Goal: Task Accomplishment & Management: Use online tool/utility

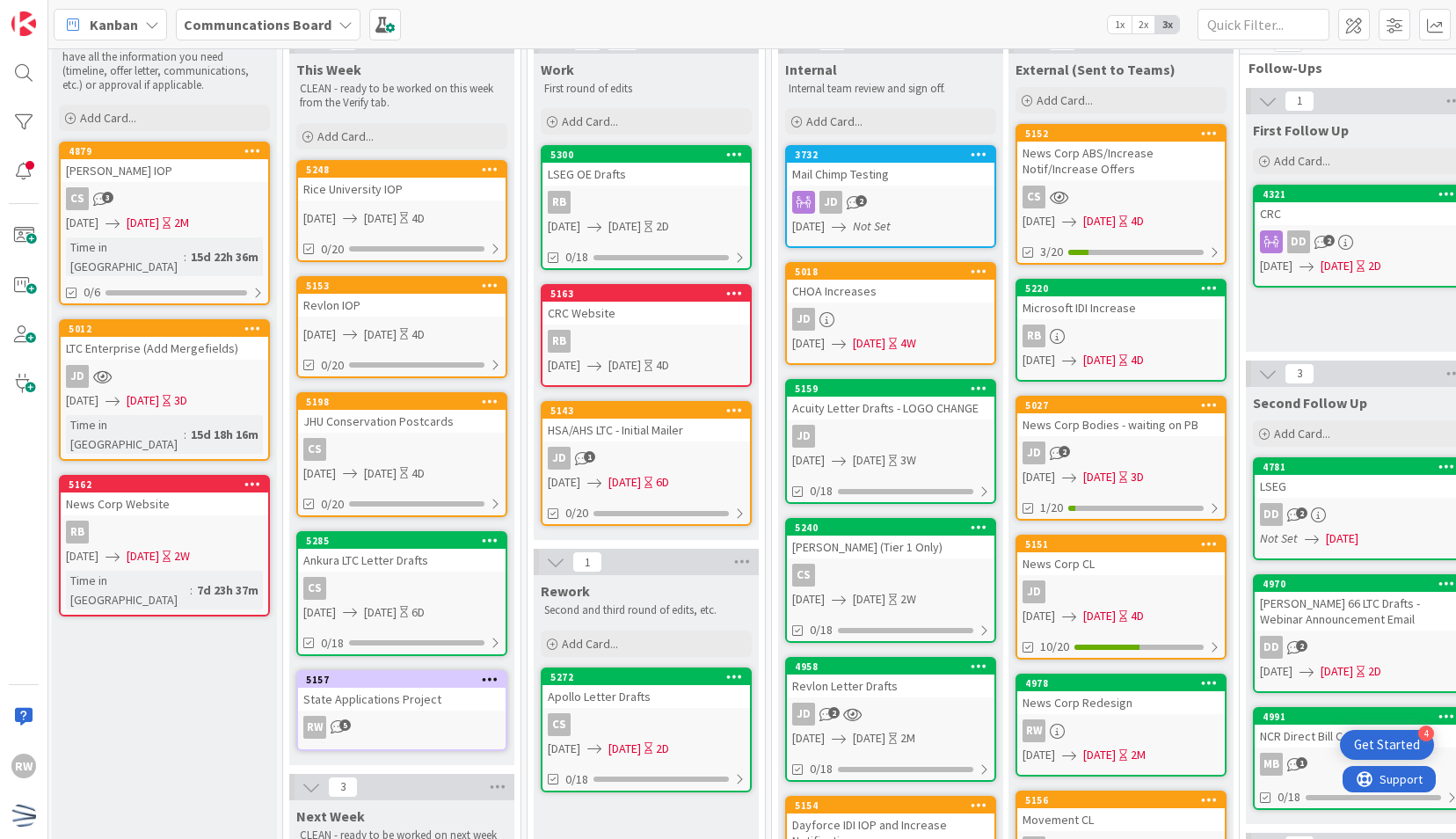
scroll to position [0, 233]
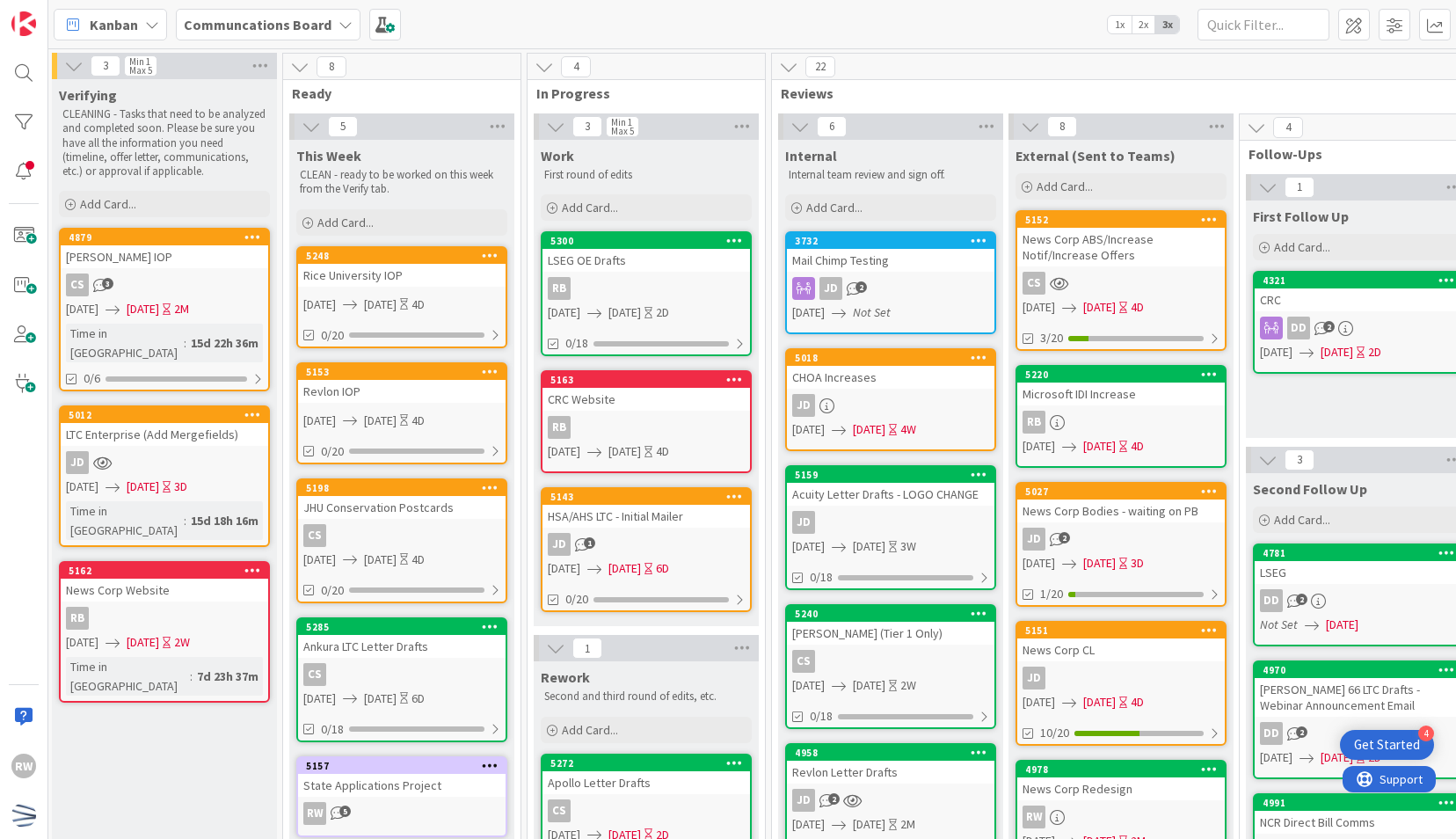
click at [758, 421] on div "3 Min 1 Max 5 Work First round of edits Add Card... 5300 LSEG OE Drafts RB 10/0…" at bounding box center [646, 374] width 230 height 521
click at [403, 373] on div "5153" at bounding box center [406, 371] width 200 height 12
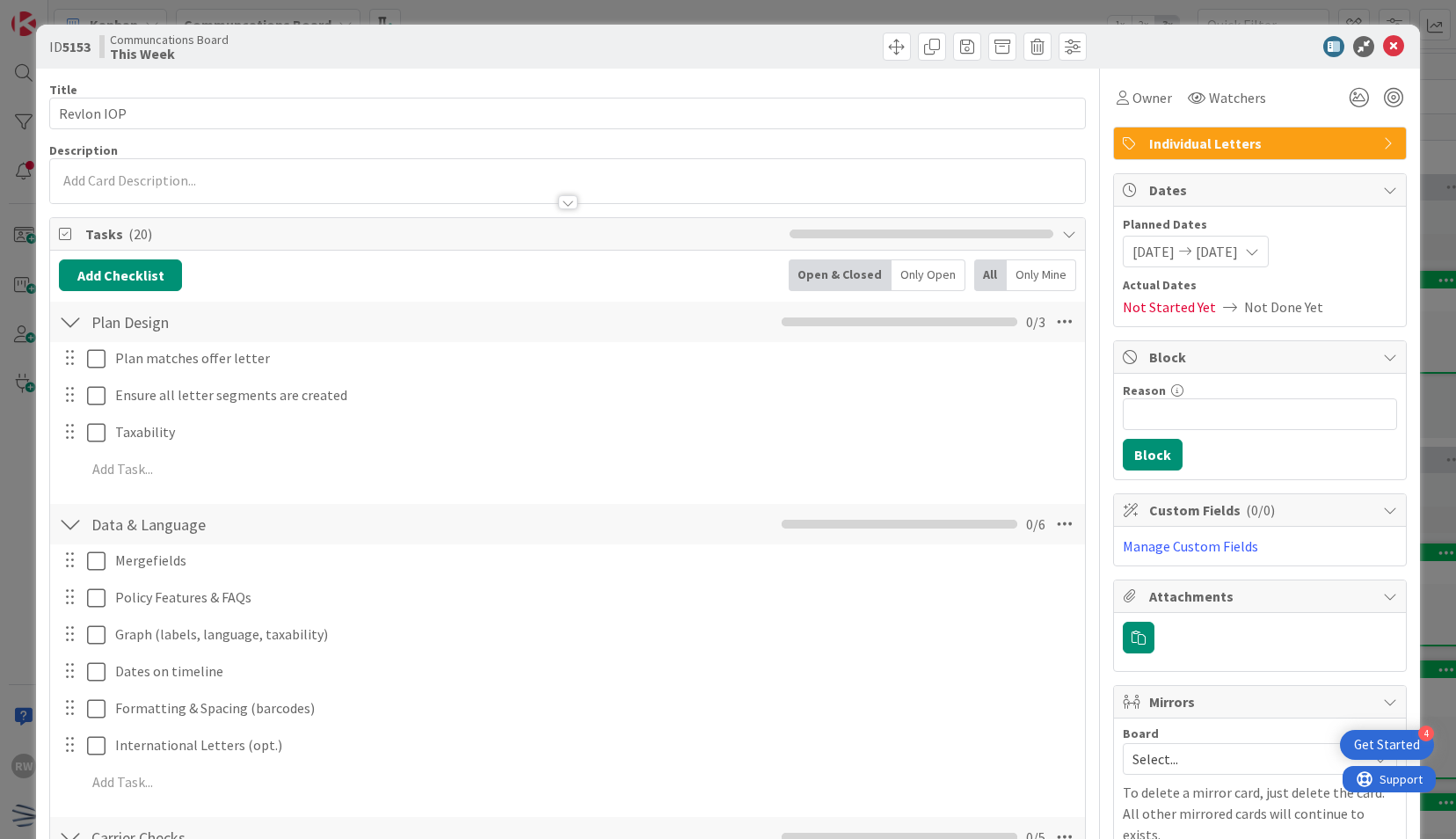
click at [1153, 253] on span "[DATE]" at bounding box center [1153, 251] width 42 height 21
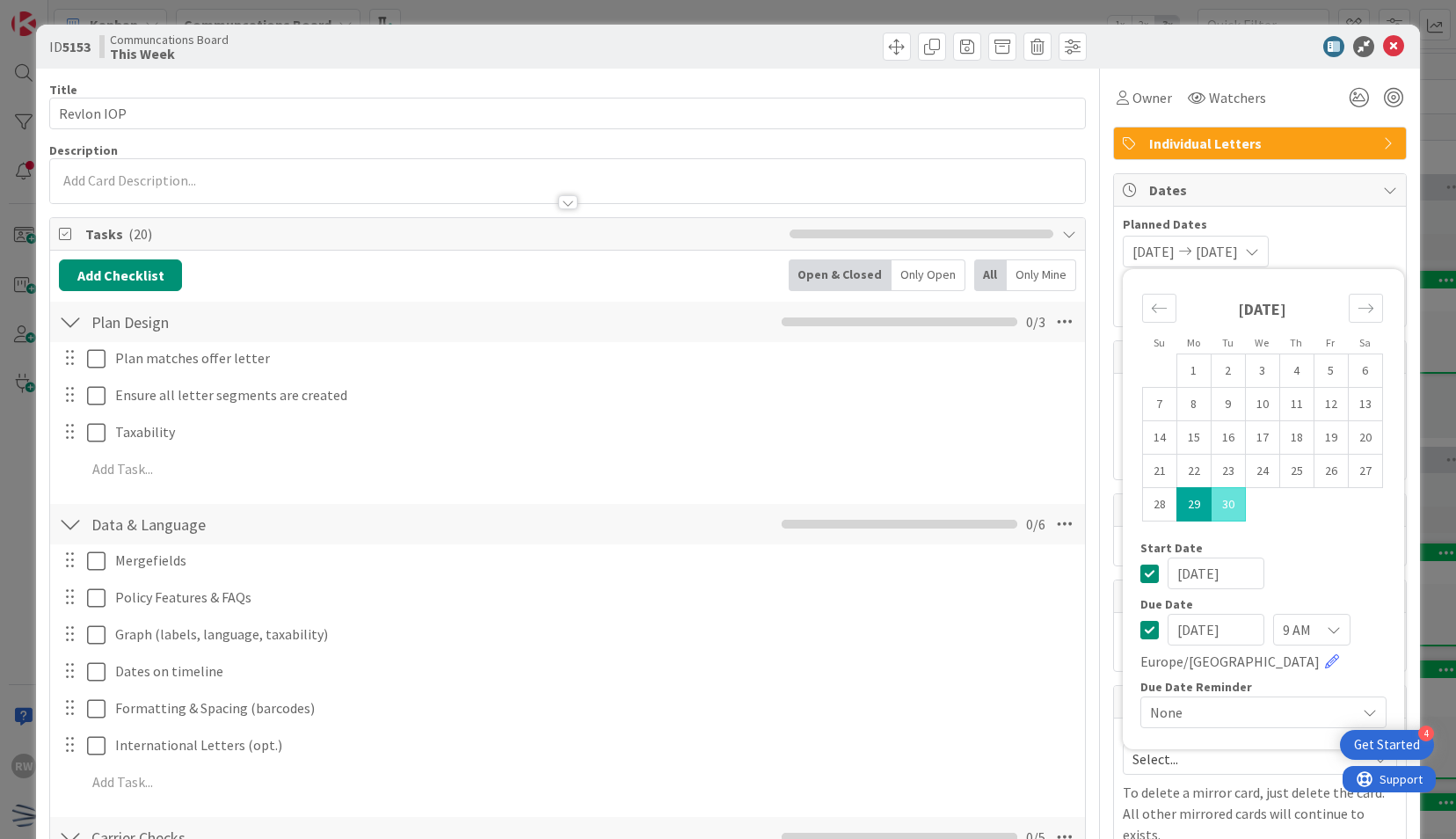
click at [1182, 504] on td "29" at bounding box center [1194, 504] width 34 height 33
click at [1358, 304] on icon "Move forward to switch to the next month." at bounding box center [1367, 308] width 17 height 17
click at [1211, 404] on td "7" at bounding box center [1229, 404] width 34 height 33
type input "[DATE]"
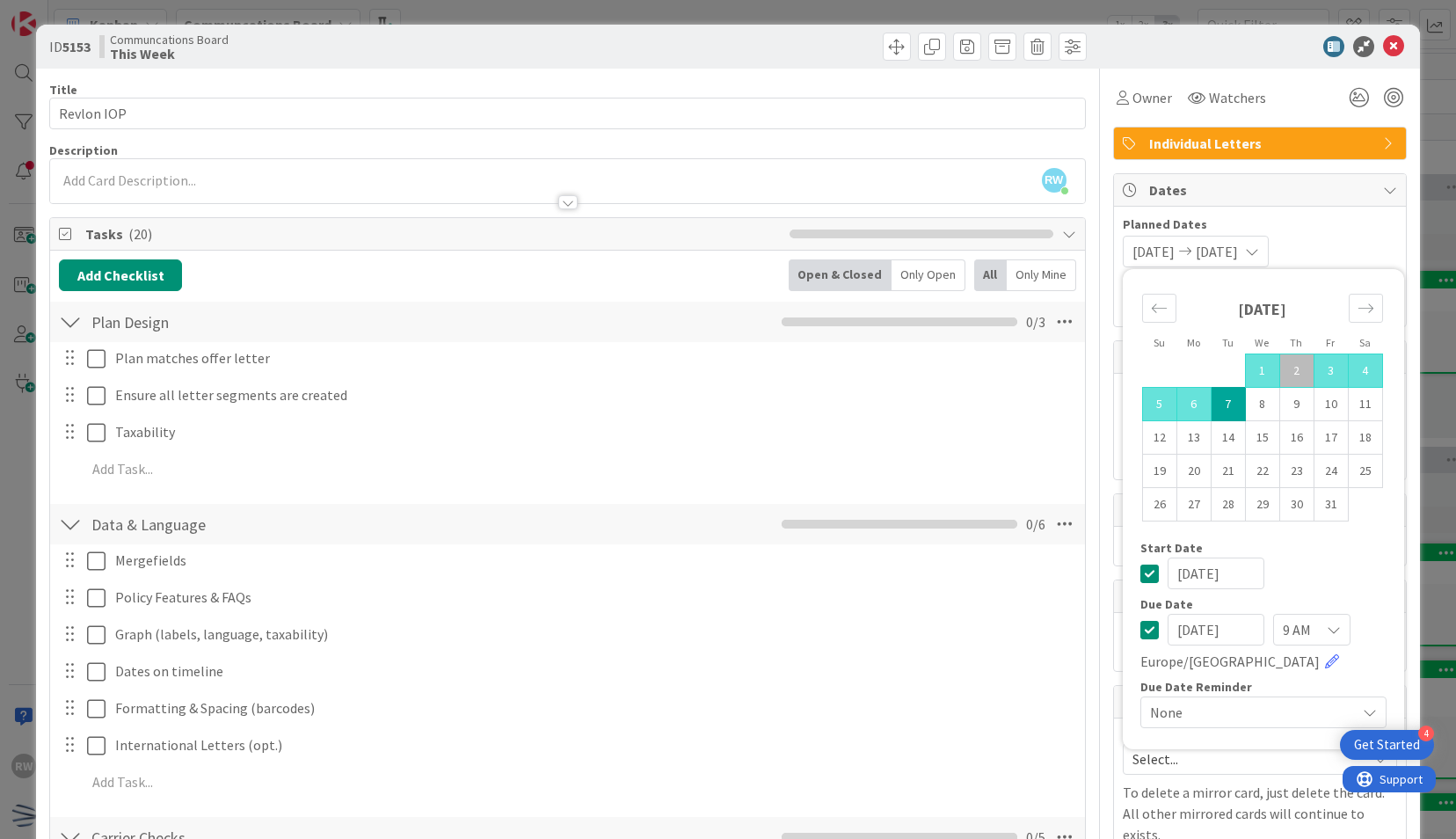
click at [1259, 64] on div "ID 5153 Communcations Board This Week" at bounding box center [728, 47] width 1384 height 44
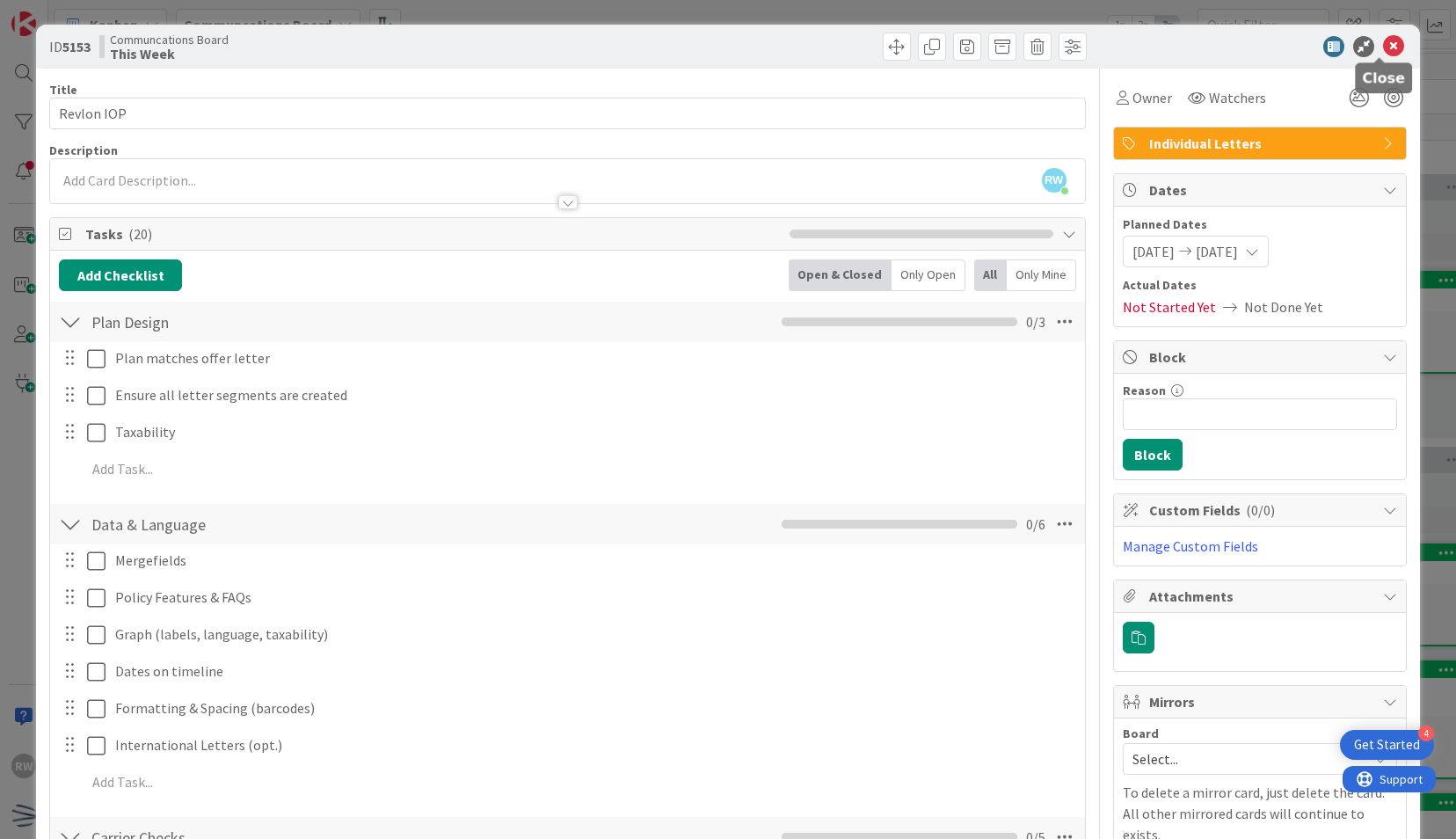
click at [1384, 44] on icon at bounding box center [1394, 47] width 21 height 21
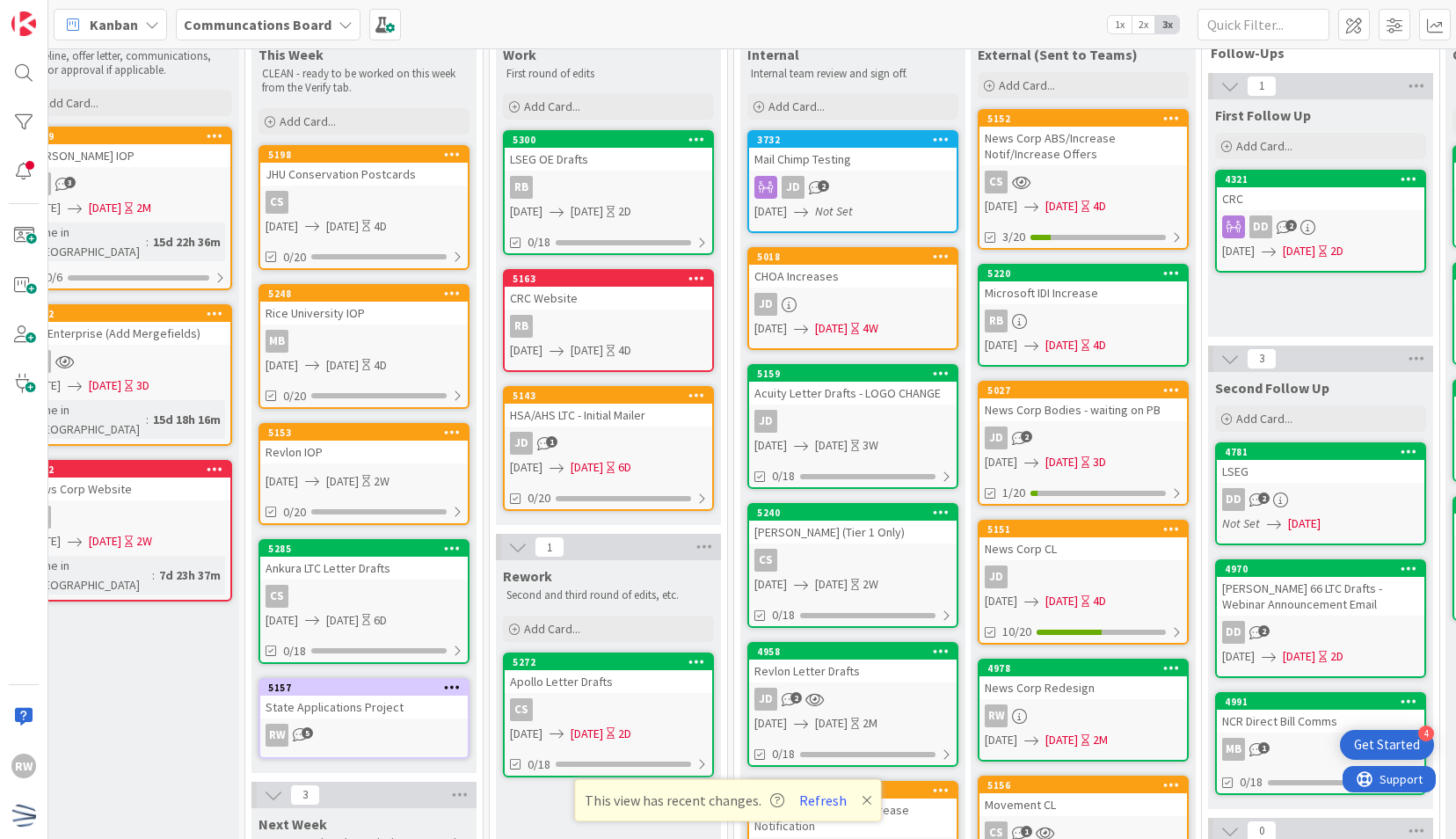
scroll to position [102, 271]
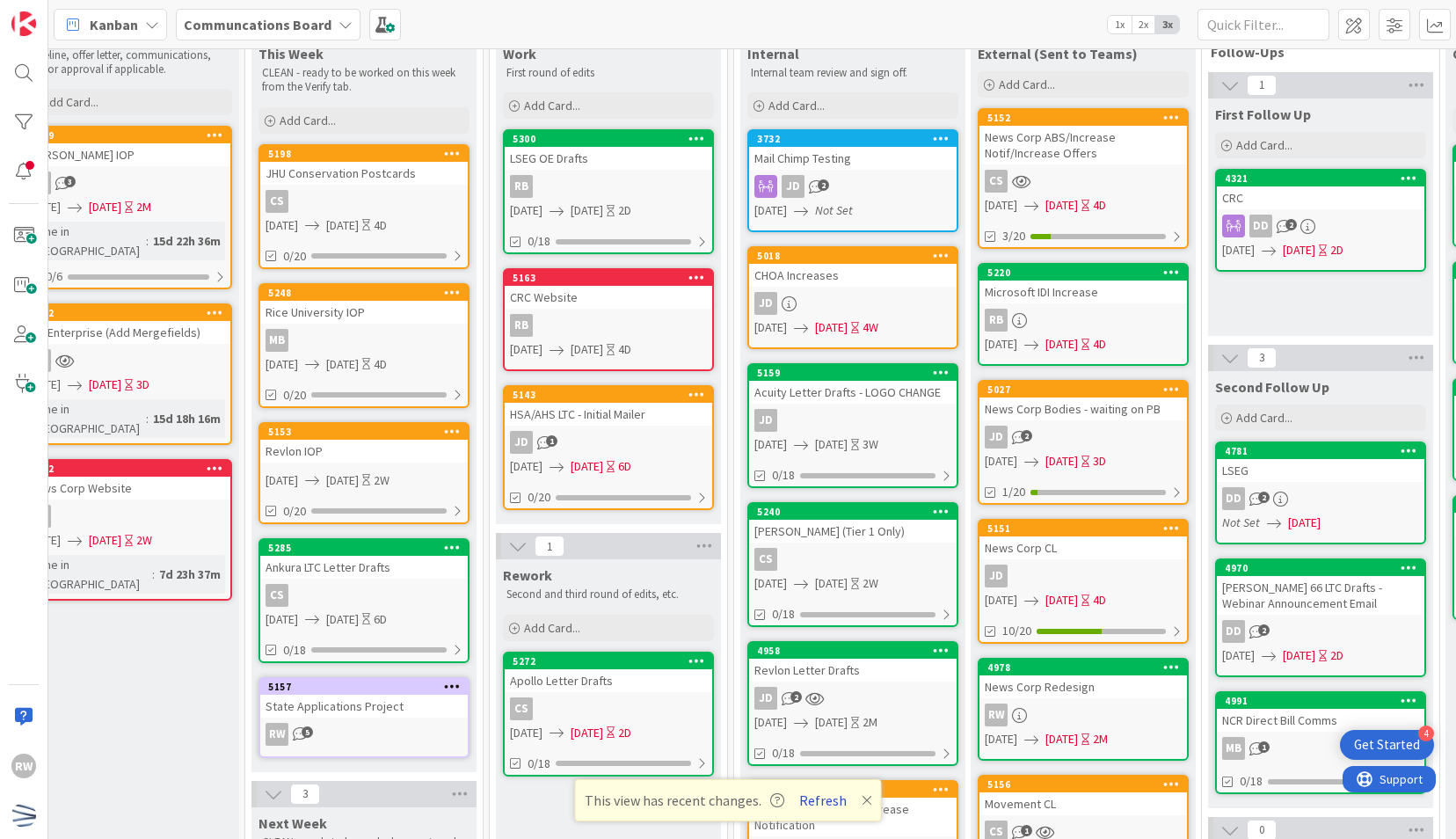
click at [817, 790] on button "Refresh" at bounding box center [823, 800] width 60 height 23
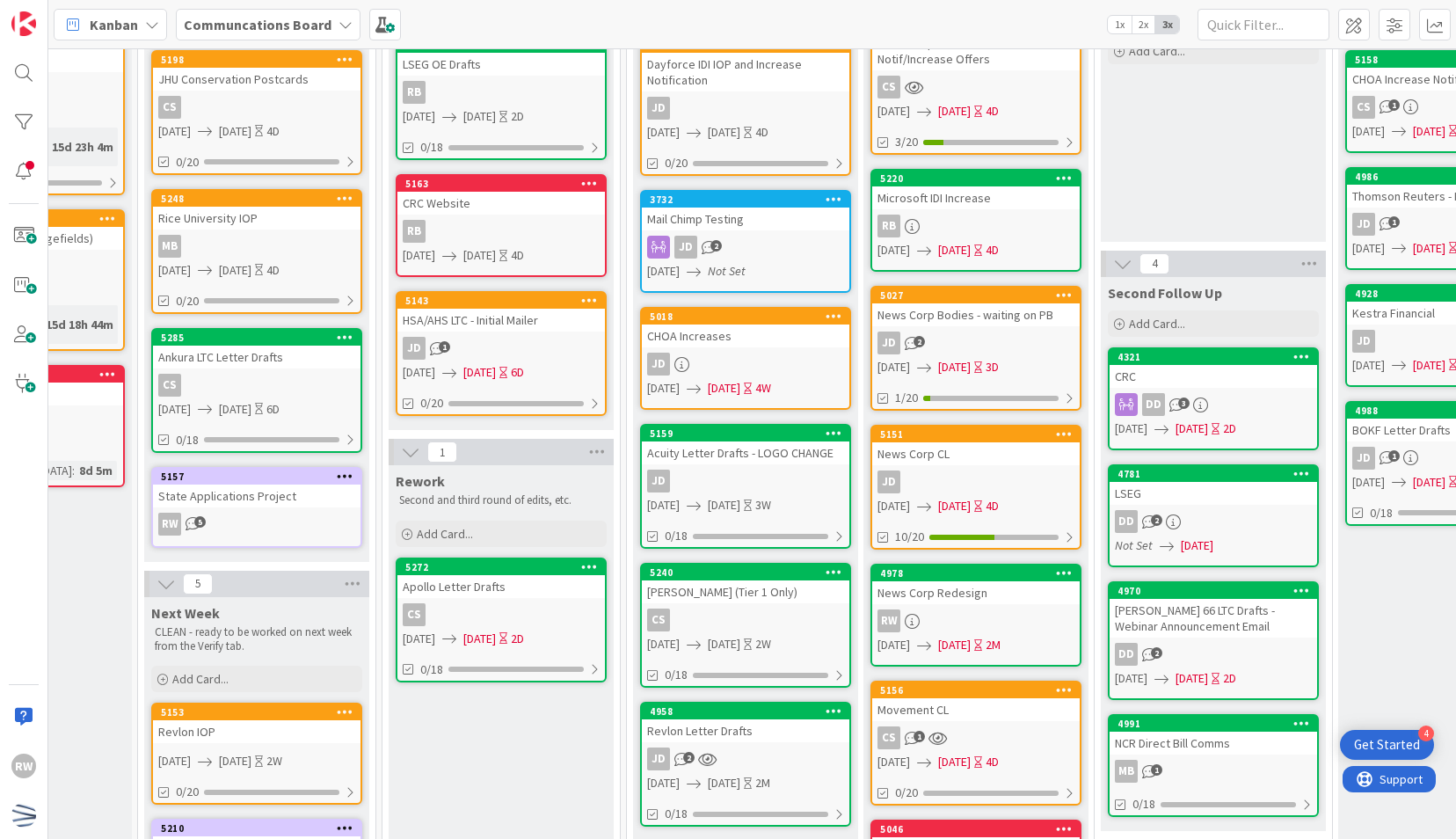
scroll to position [113, 378]
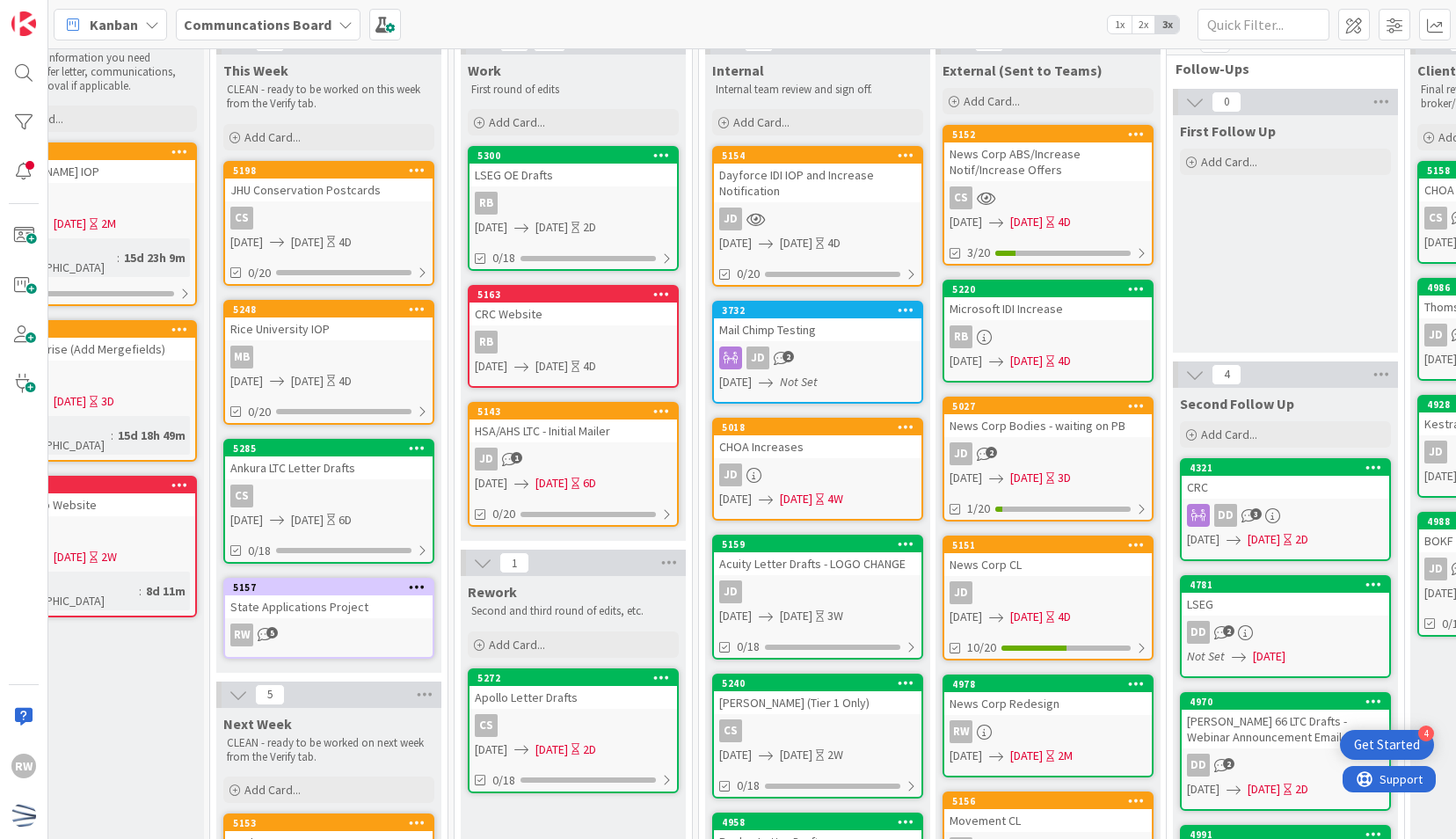
scroll to position [85, 306]
